Goal: Task Accomplishment & Management: Use online tool/utility

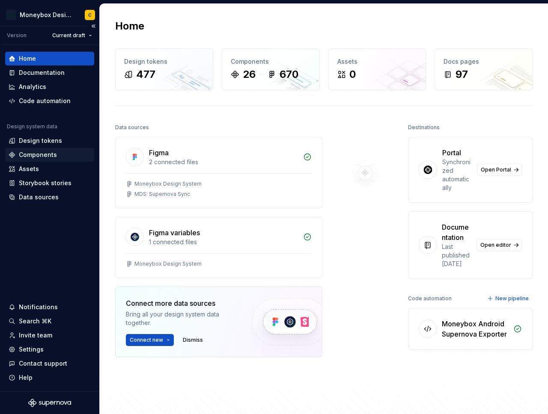
click at [45, 151] on div "Components" at bounding box center [38, 155] width 38 height 9
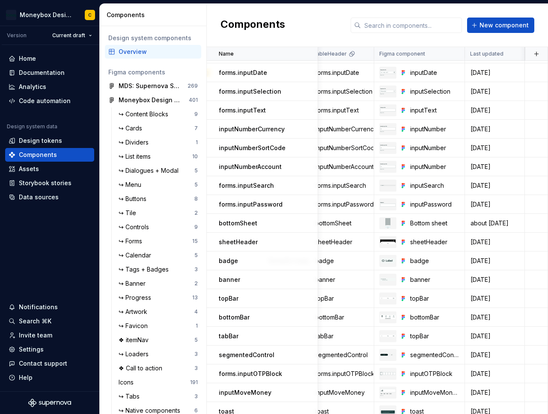
scroll to position [54, 0]
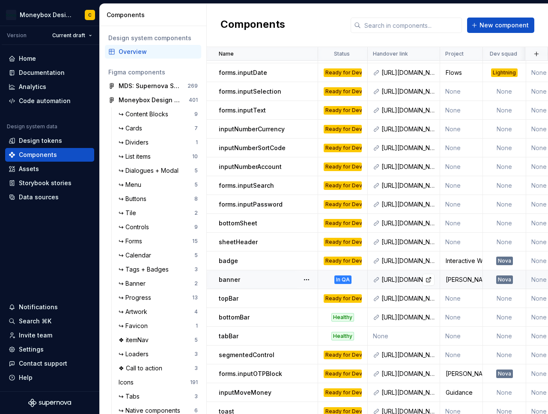
click at [392, 279] on div "[URL][DOMAIN_NAME]" at bounding box center [407, 280] width 53 height 9
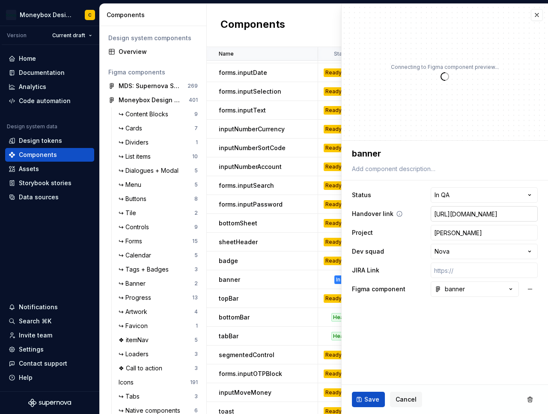
click at [472, 216] on input "[URL][DOMAIN_NAME]" at bounding box center [484, 213] width 107 height 15
type textarea "*"
click at [261, 23] on h2 "Components" at bounding box center [252, 25] width 65 height 15
